Goal: Task Accomplishment & Management: Manage account settings

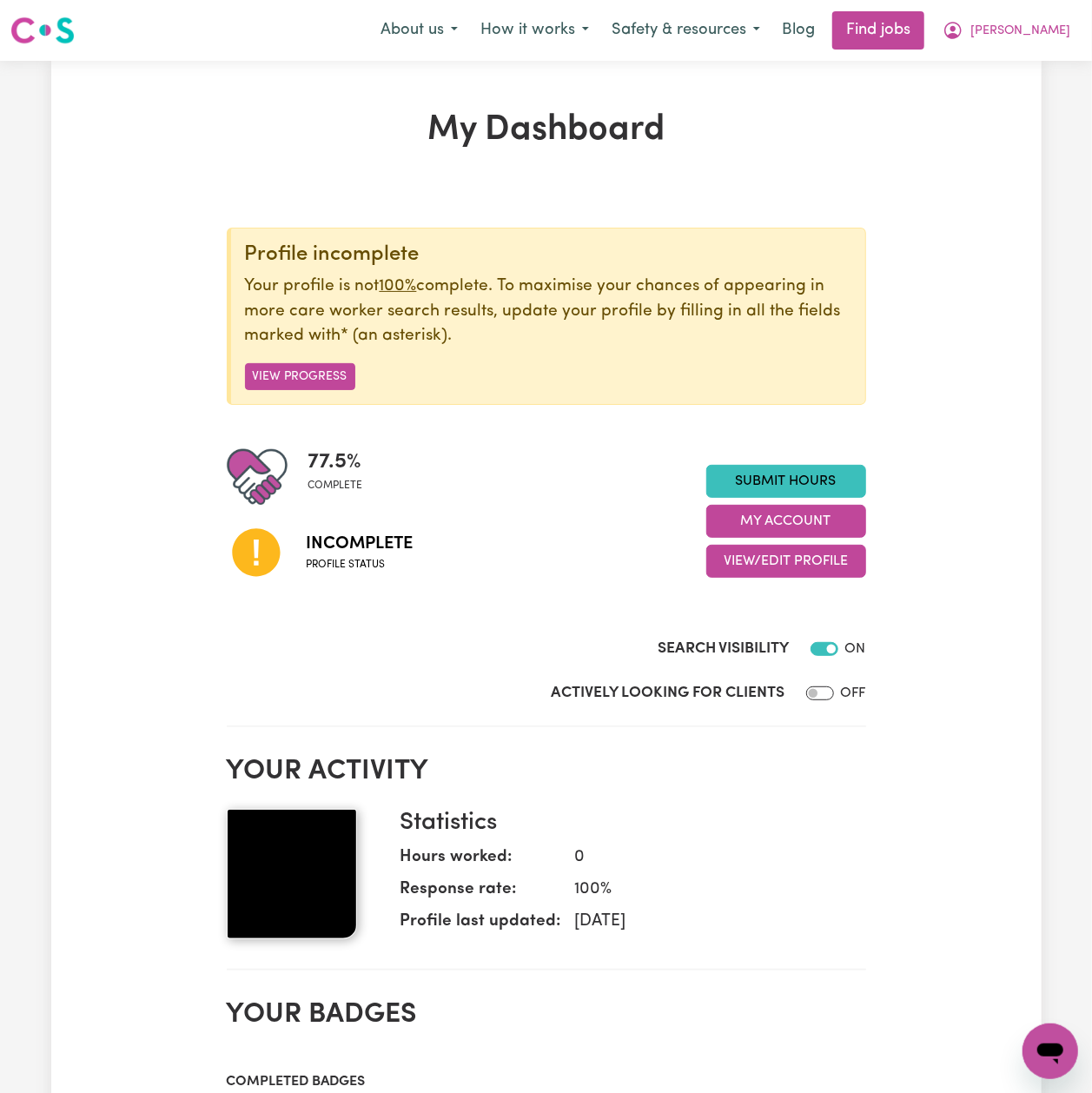
scroll to position [116, 0]
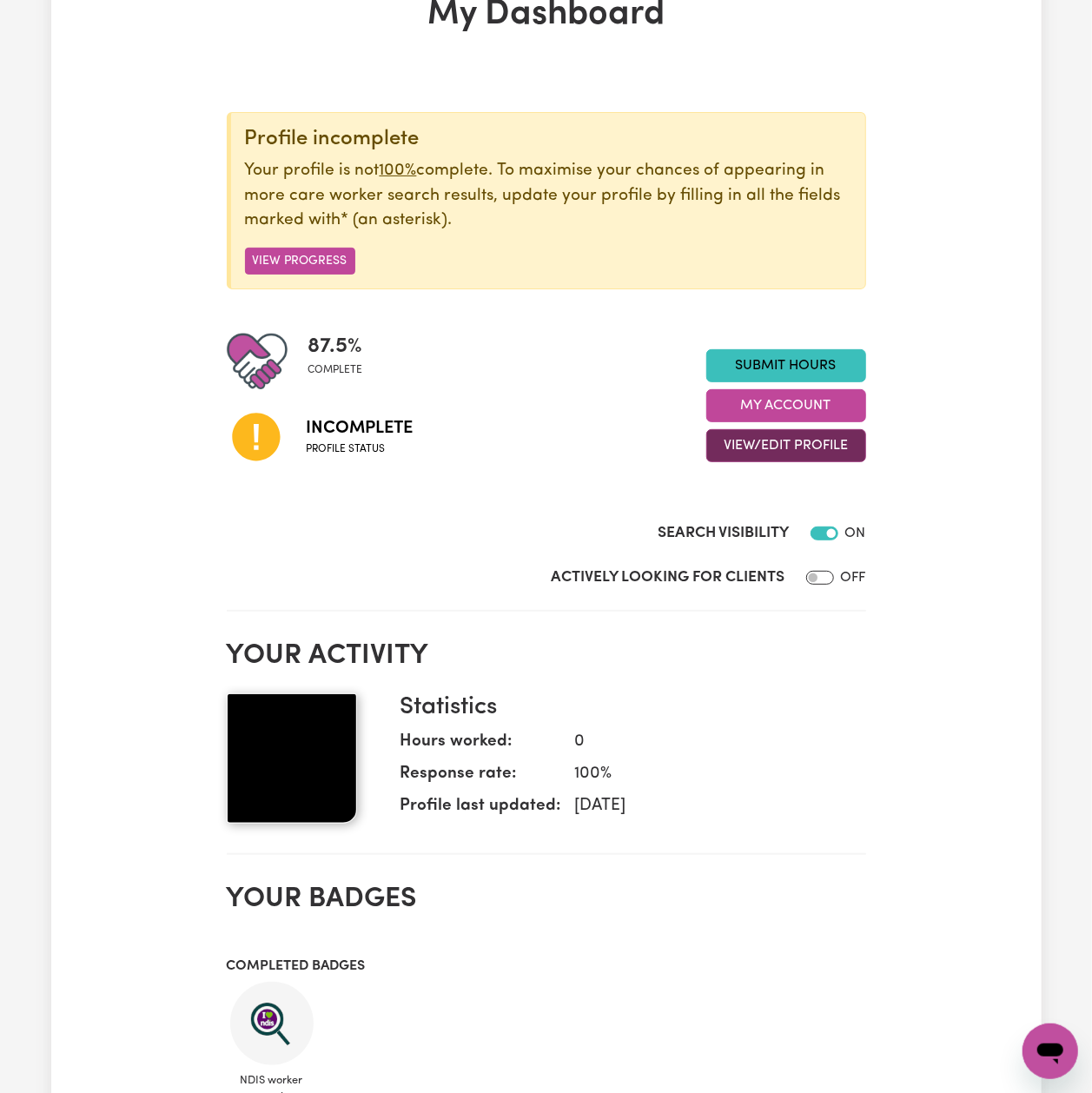
click at [742, 444] on button "View/Edit Profile" at bounding box center [786, 445] width 160 height 33
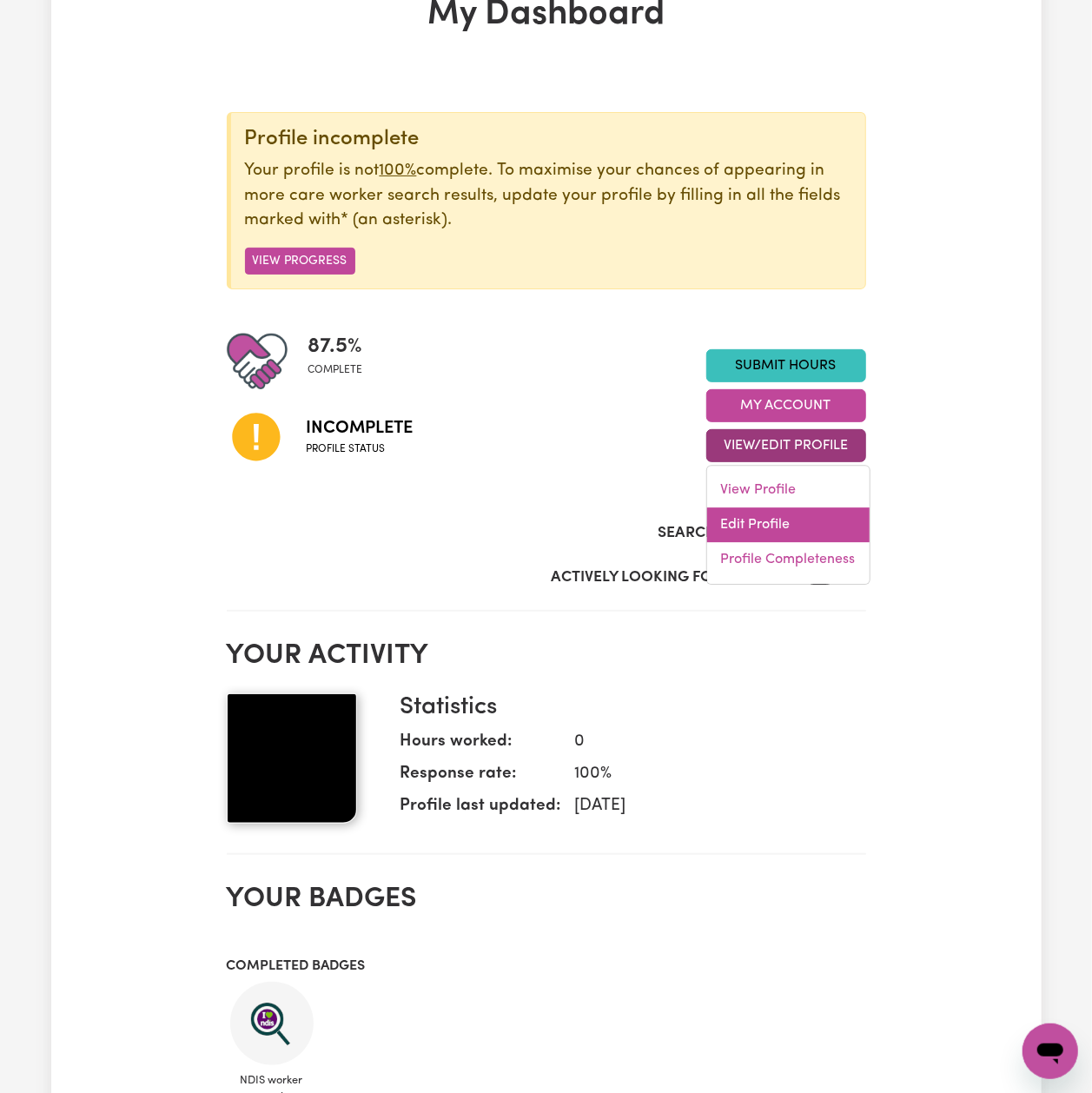
click at [730, 529] on link "Edit Profile" at bounding box center [789, 526] width 163 height 34
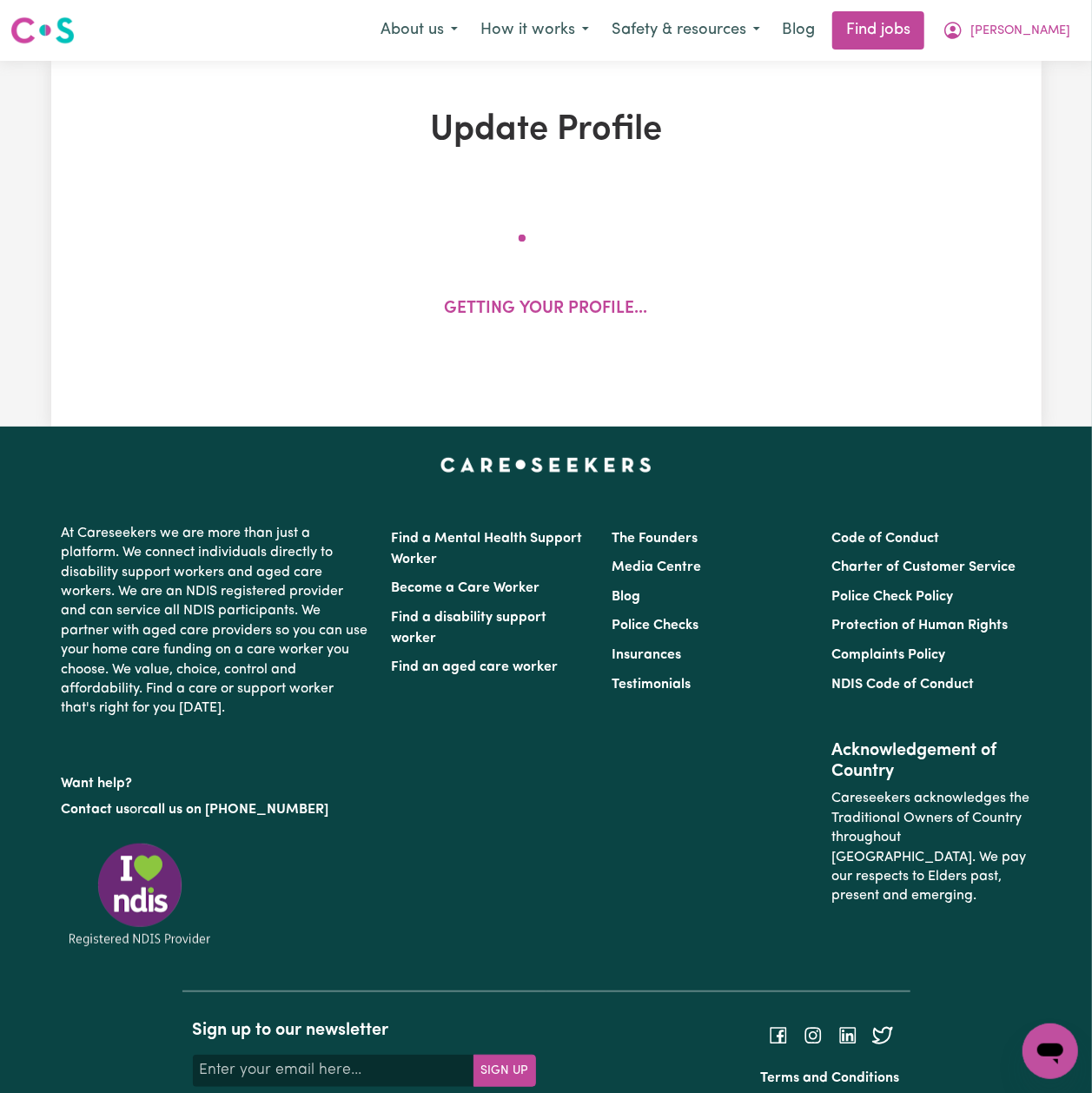
select select "[DEMOGRAPHIC_DATA]"
select select "[DEMOGRAPHIC_DATA] Work Visa"
select select "Studying a healthcare related degree or qualification"
select select "45"
select select "60"
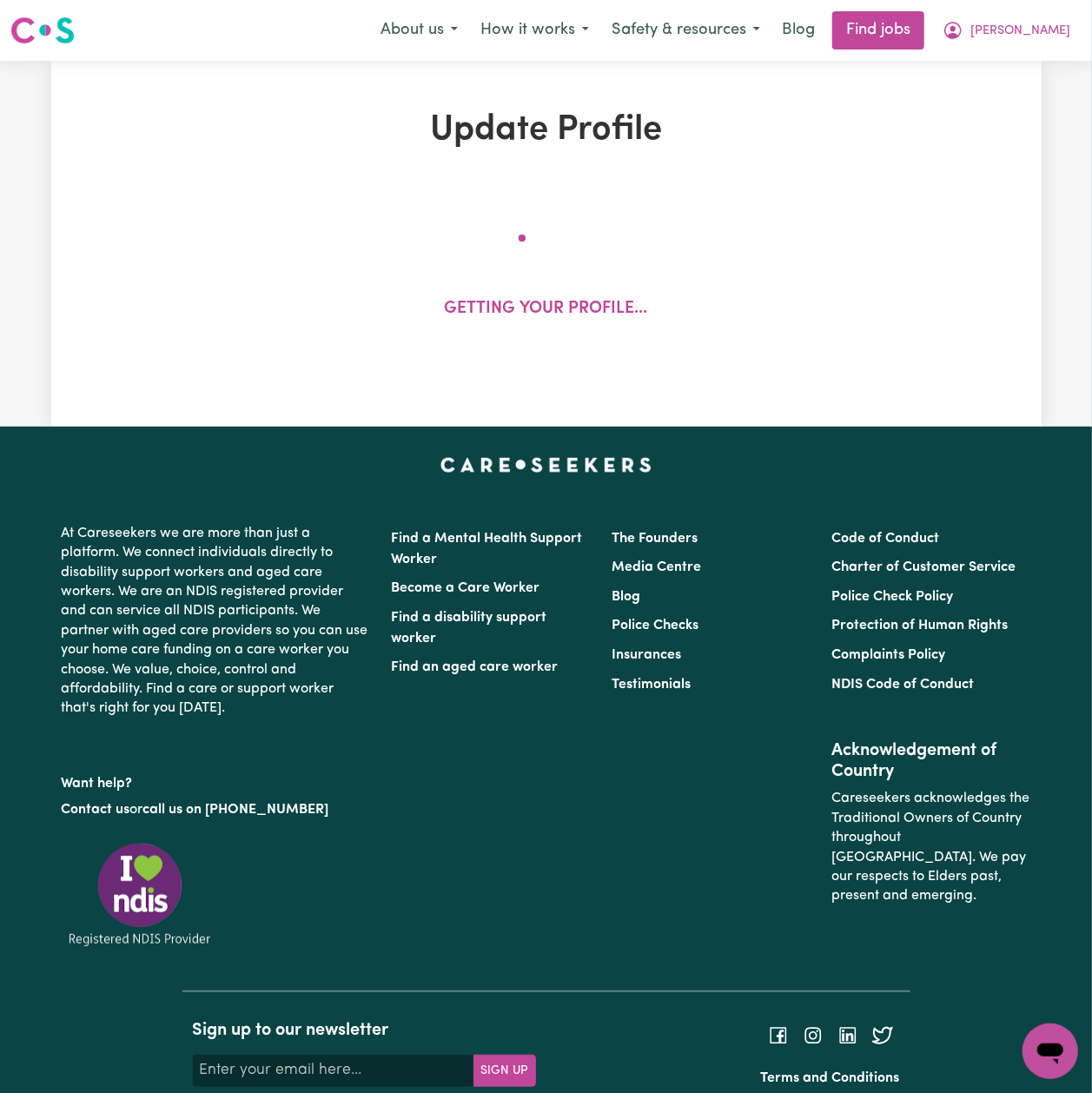
select select "60"
select select "80"
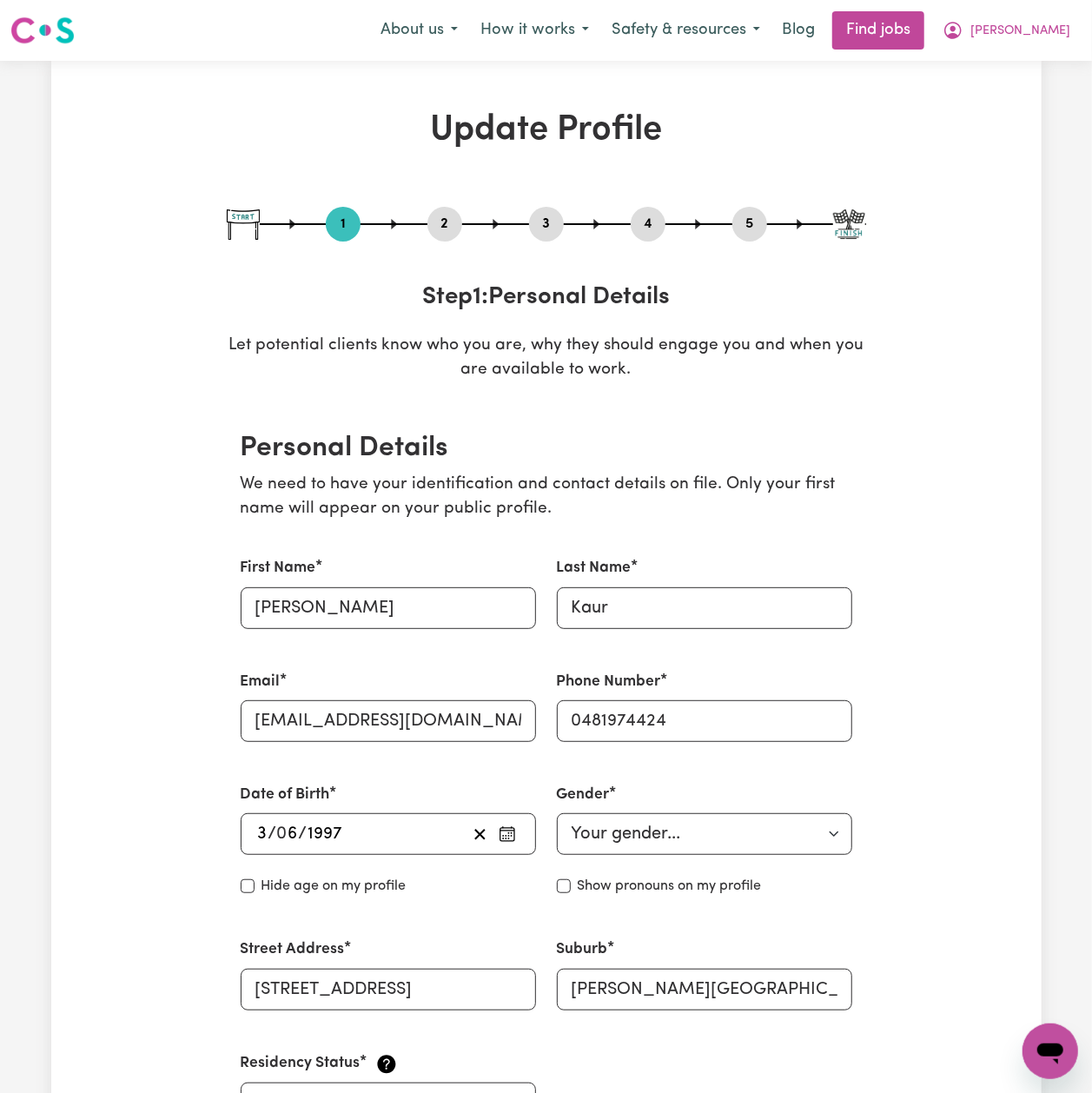
click at [748, 213] on button "5" at bounding box center [750, 224] width 34 height 23
select select "I am providing services privately on my own"
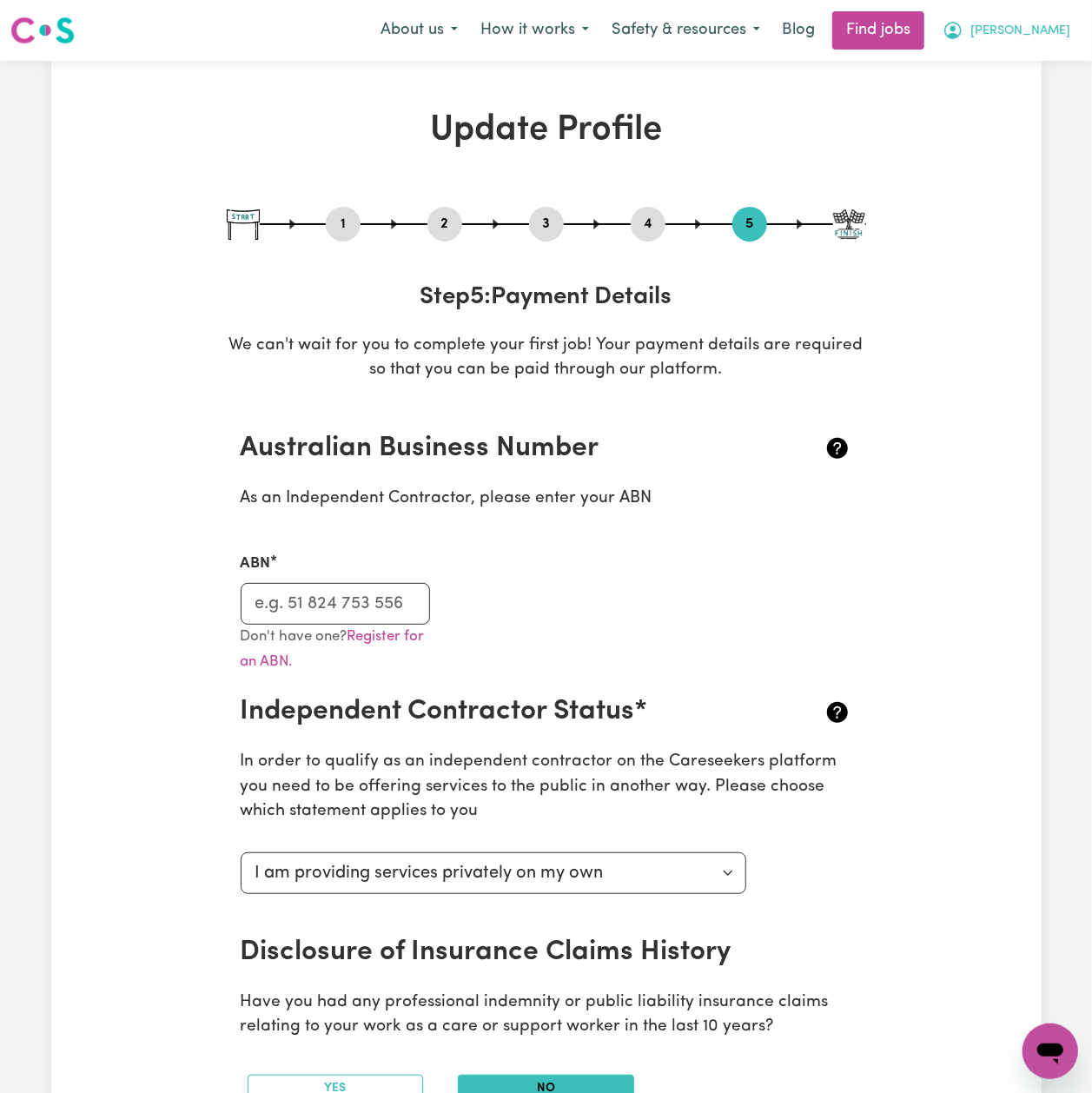
click at [1008, 34] on button "[PERSON_NAME]" at bounding box center [1006, 30] width 150 height 36
click at [985, 124] on link "Logout" at bounding box center [1012, 133] width 137 height 33
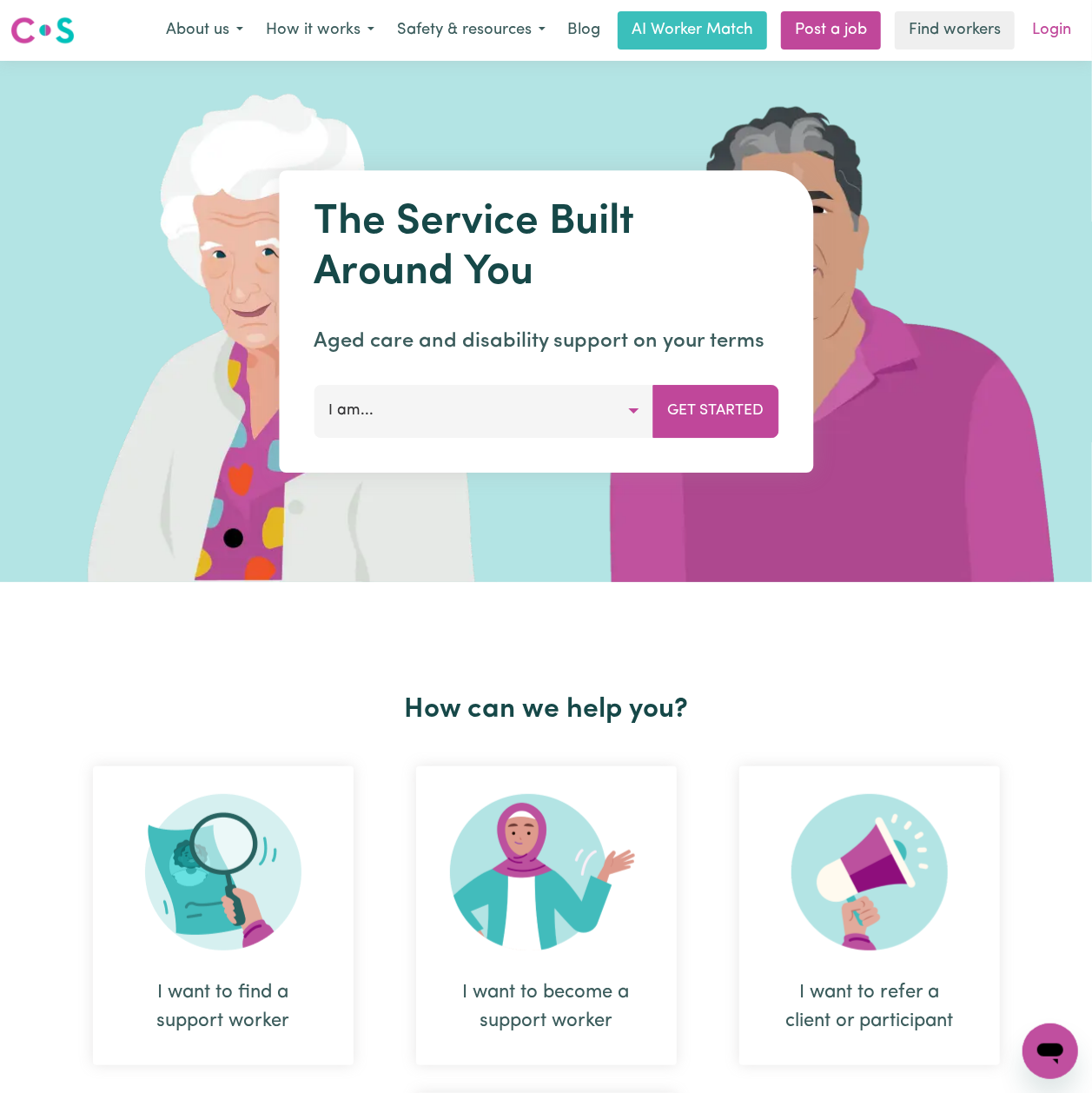
click at [1058, 17] on link "Login" at bounding box center [1051, 31] width 60 height 38
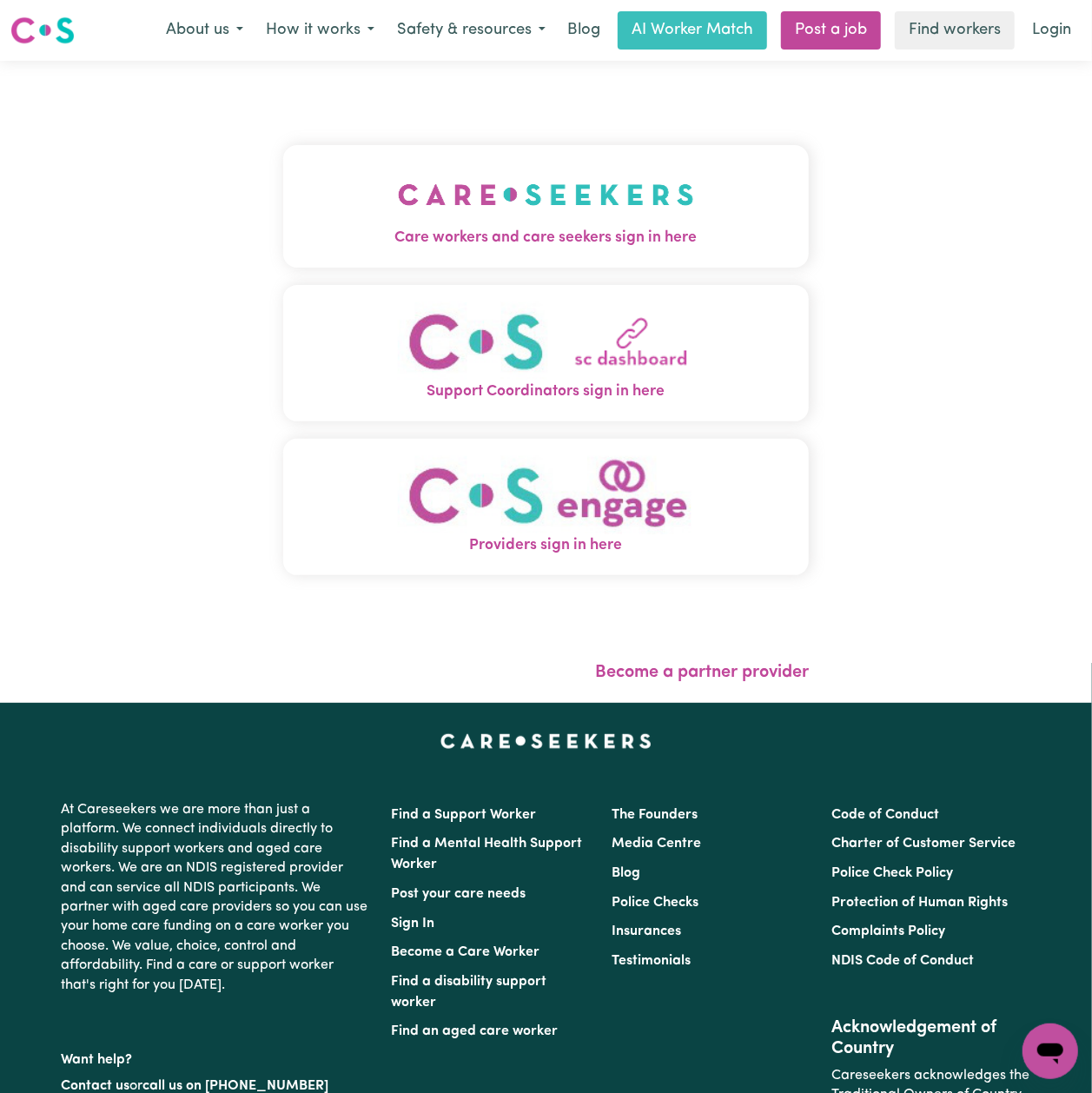
click at [300, 137] on div "Care workers and care seekers sign in here Support Coordinators sign in here Pr…" at bounding box center [546, 369] width 526 height 546
click at [292, 182] on button "Care workers and care seekers sign in here" at bounding box center [546, 206] width 526 height 122
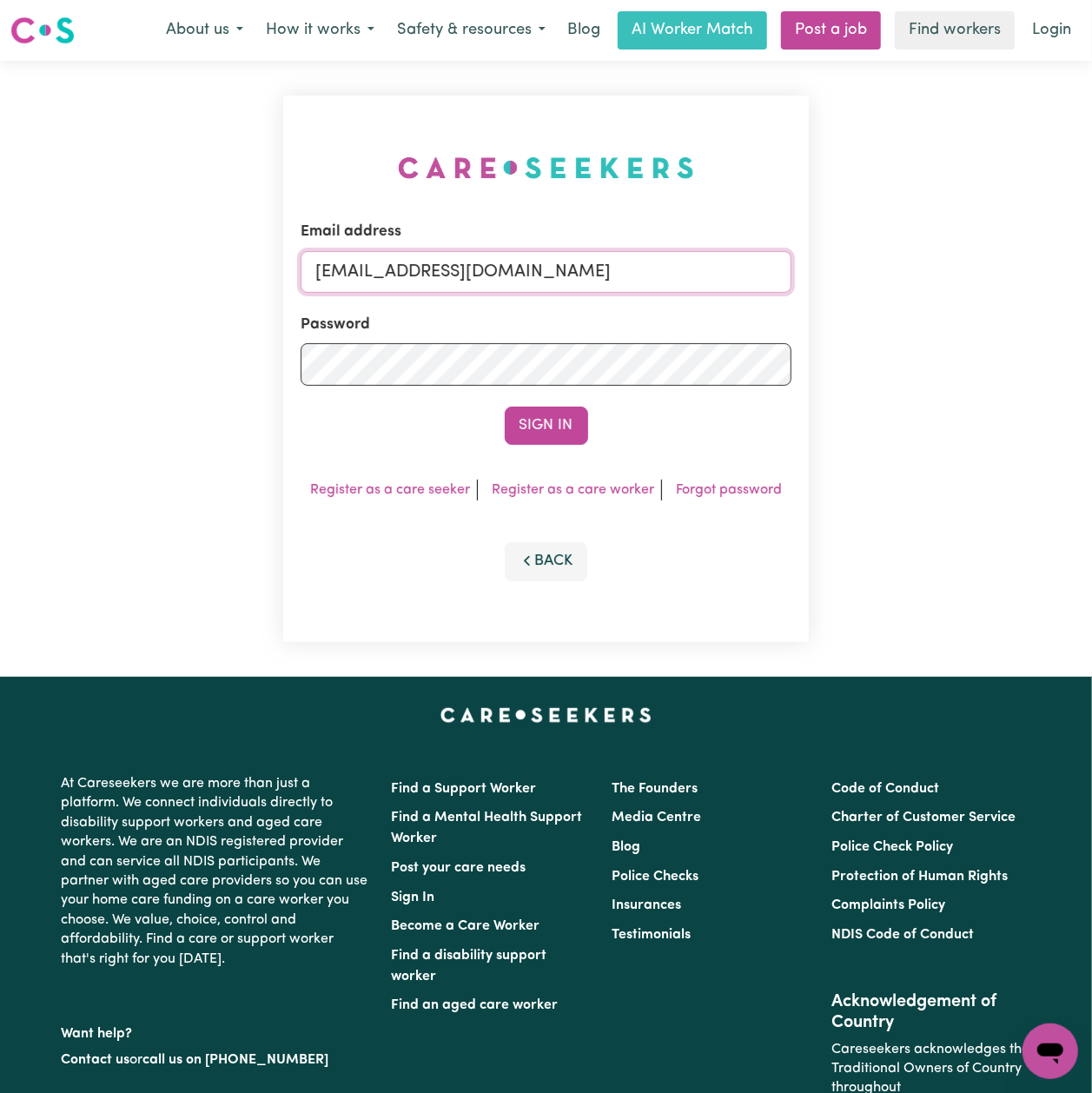
click at [361, 254] on input "[EMAIL_ADDRESS][DOMAIN_NAME]" at bounding box center [546, 272] width 490 height 42
drag, startPoint x: 406, startPoint y: 262, endPoint x: 901, endPoint y: 339, distance: 501.0
click at [901, 339] on div "Email address Superuser~[EMAIL_ADDRESS][DOMAIN_NAME] Password Sign In Register …" at bounding box center [546, 369] width 1092 height 616
type input "Superuser~[EMAIL_ADDRESS][DOMAIN_NAME]"
click at [523, 412] on button "Sign In" at bounding box center [546, 425] width 83 height 38
